Goal: Find specific page/section: Find specific page/section

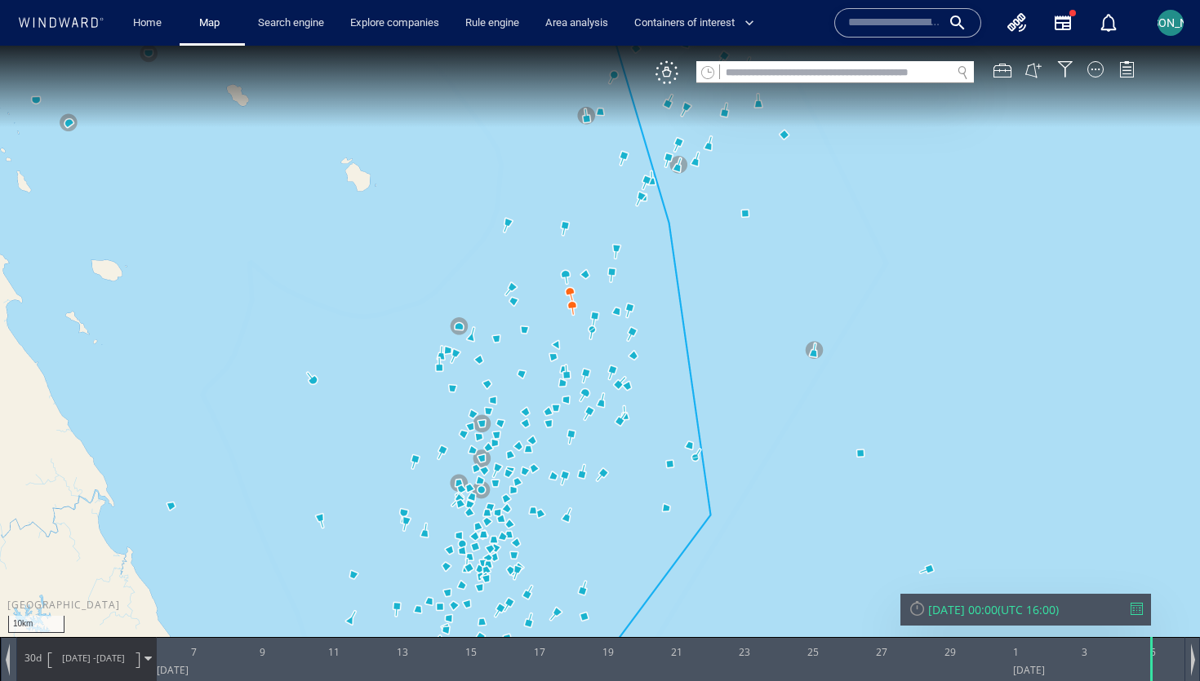
click at [739, 308] on canvas "Map" at bounding box center [600, 355] width 1200 height 619
click at [1097, 76] on div at bounding box center [1095, 69] width 16 height 16
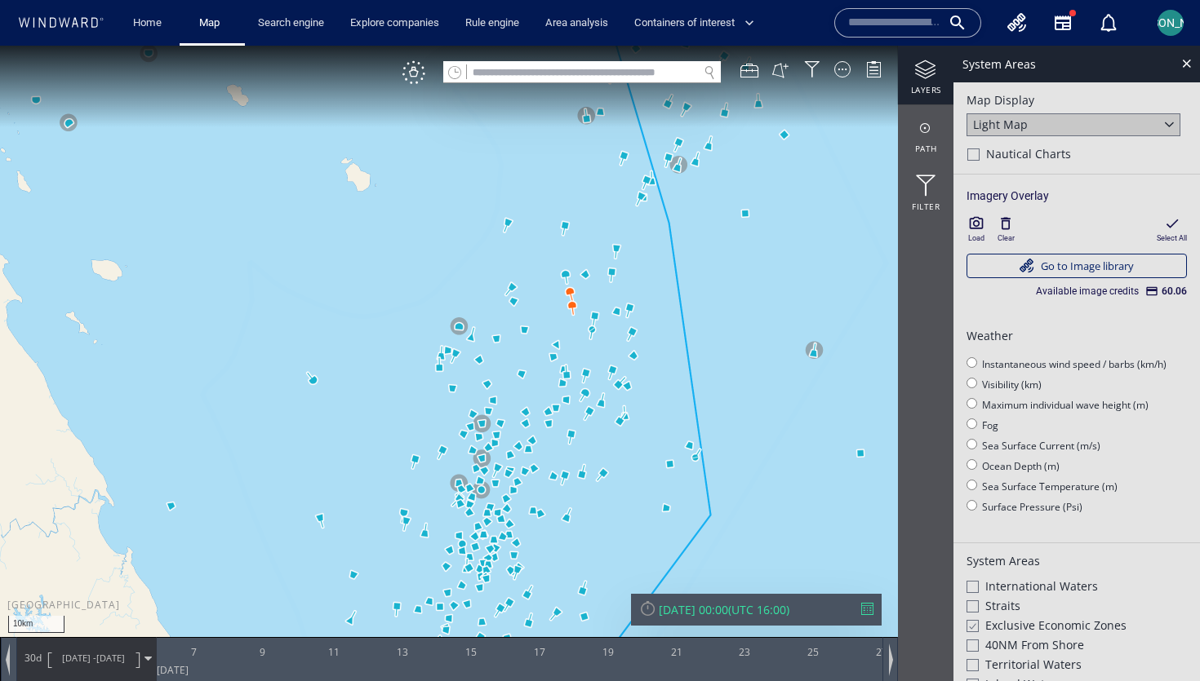
click at [981, 226] on icon "button" at bounding box center [976, 223] width 16 height 16
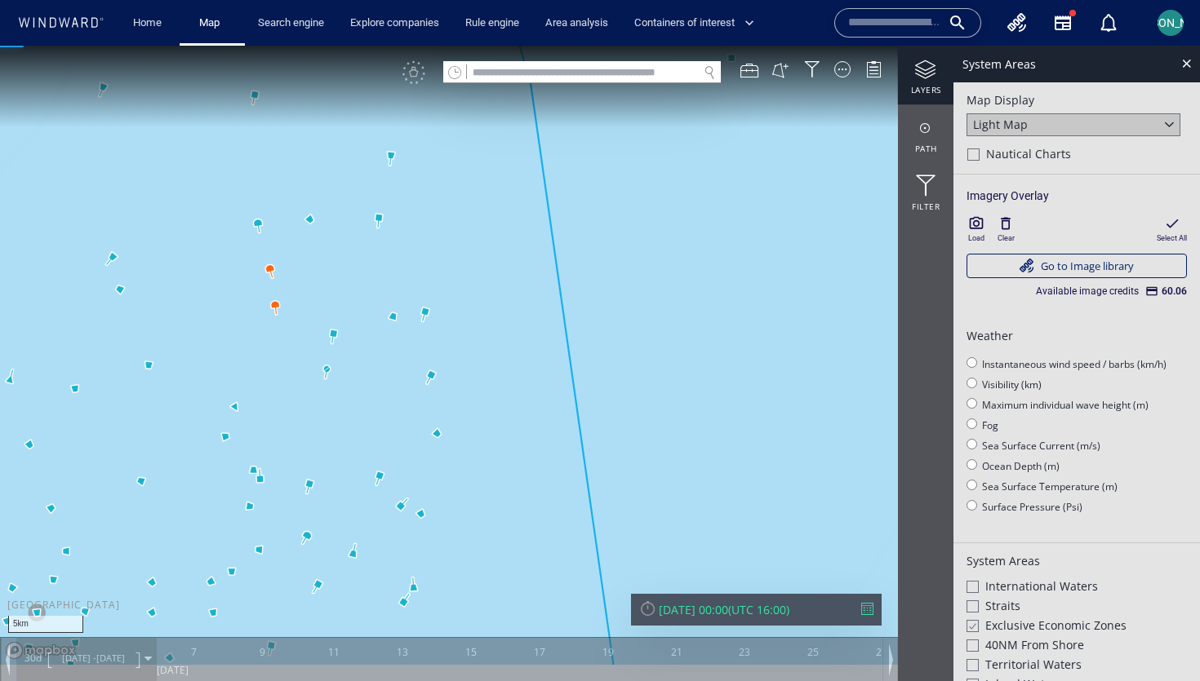
drag, startPoint x: 669, startPoint y: 331, endPoint x: 954, endPoint y: 285, distance: 288.6
click at [954, 46] on div "5km © Mapbox © OpenStreetMap Improve this map 0 0 [DATE] 7 9 11 13 15 17 19 21 …" at bounding box center [600, 46] width 1200 height 0
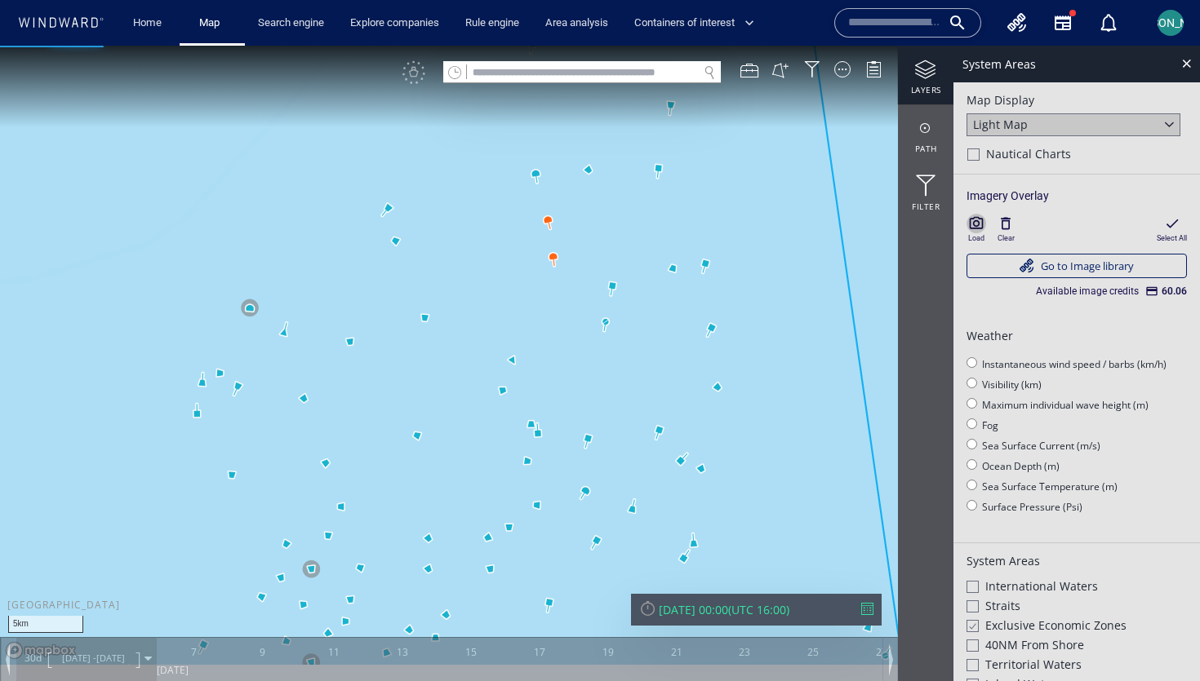
click at [970, 230] on icon "button" at bounding box center [976, 223] width 16 height 16
